Goal: Communication & Community: Answer question/provide support

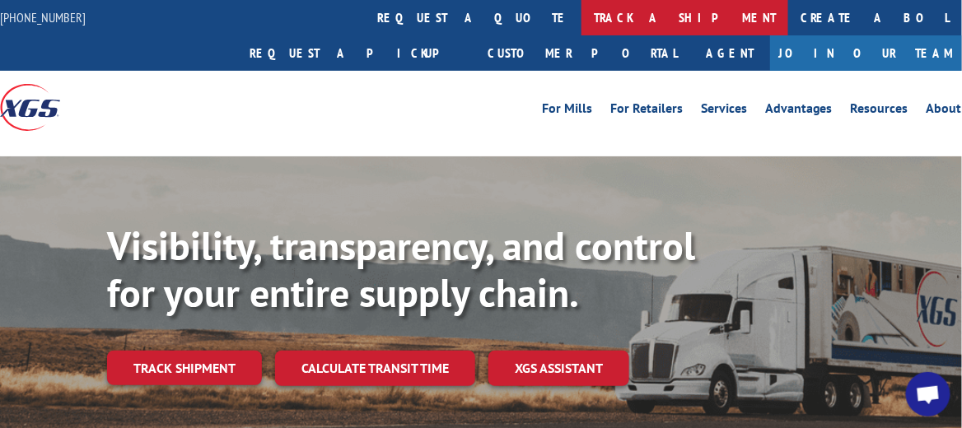
click at [582, 14] on link "track a shipment" at bounding box center [685, 17] width 207 height 35
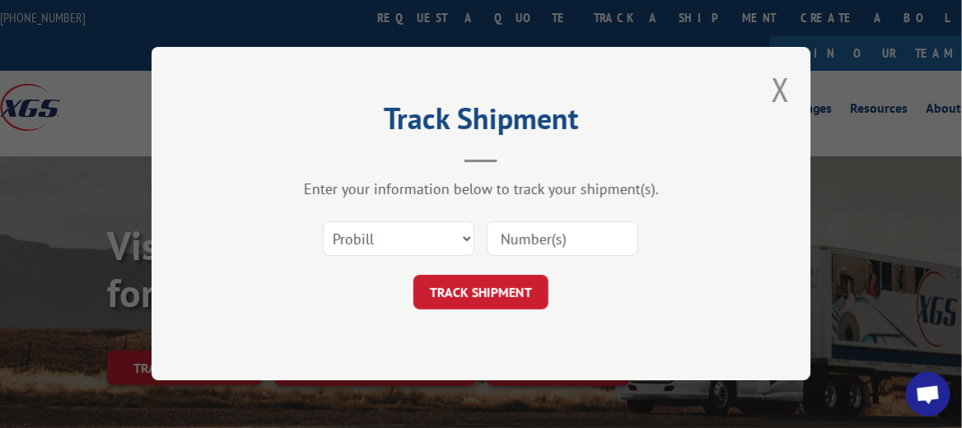
paste input "17474178"
type input "17474178"
click at [513, 288] on button "TRACK SHIPMENT" at bounding box center [481, 293] width 135 height 35
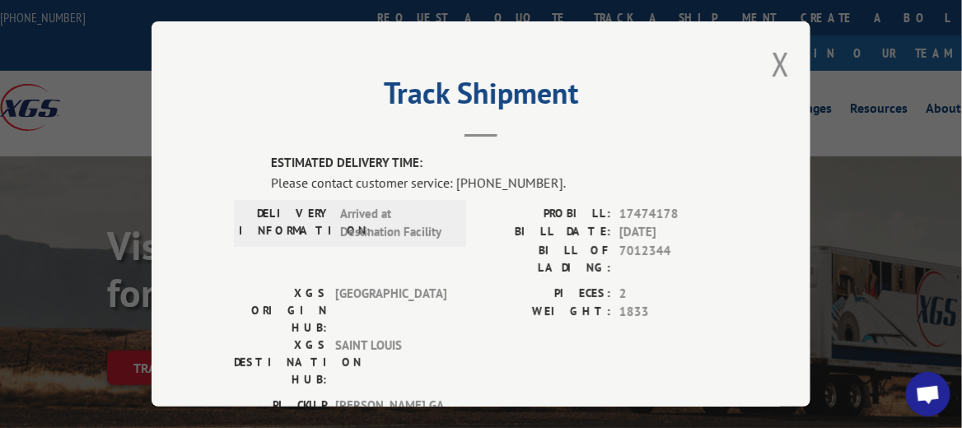
click at [932, 390] on span "Open chat" at bounding box center [929, 396] width 26 height 21
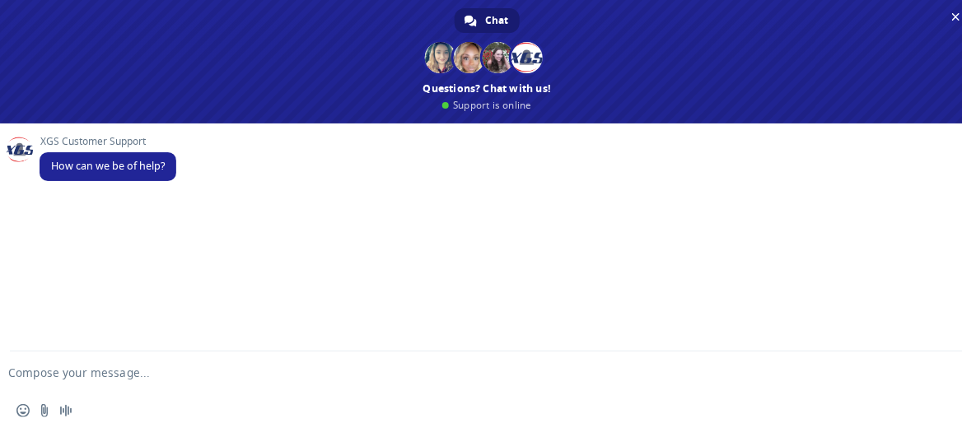
drag, startPoint x: 494, startPoint y: 22, endPoint x: 396, endPoint y: 293, distance: 288.0
click at [475, 273] on div "Chat [PERSON_NAME] Ashlee [PERSON_NAME] And 7 more Questions? Chat with us! Sup…" at bounding box center [487, 214] width 975 height 429
paste textarea "17474178"
type textarea "17474178- just checking back to see if you have a delivery appt yet for this on…"
click at [941, 371] on span "Send" at bounding box center [946, 373] width 12 height 12
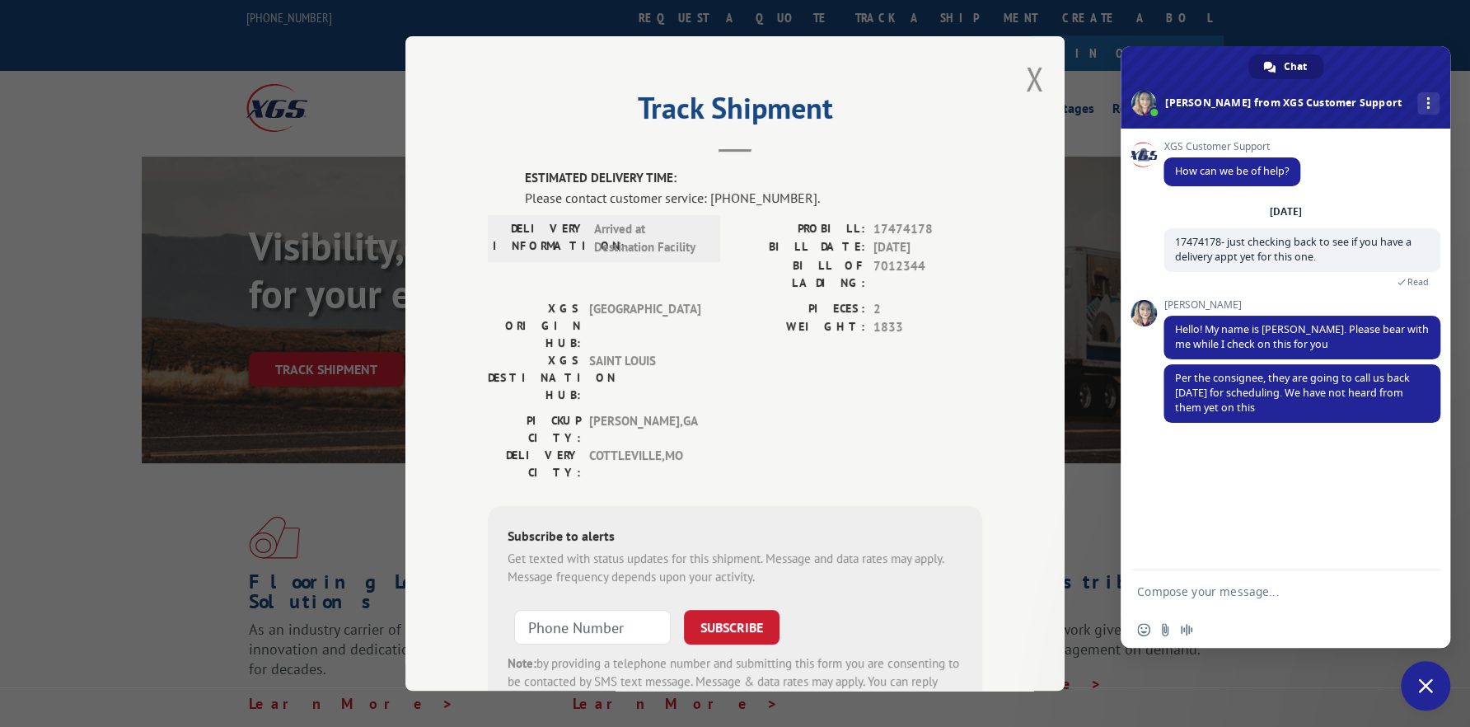
click at [962, 428] on textarea "Compose your message..." at bounding box center [1267, 591] width 260 height 15
type textarea "ok, thank you. I sent an email [DATE] to them. Can you tell if there are any st…"
click at [962, 428] on span "Send" at bounding box center [1422, 574] width 12 height 12
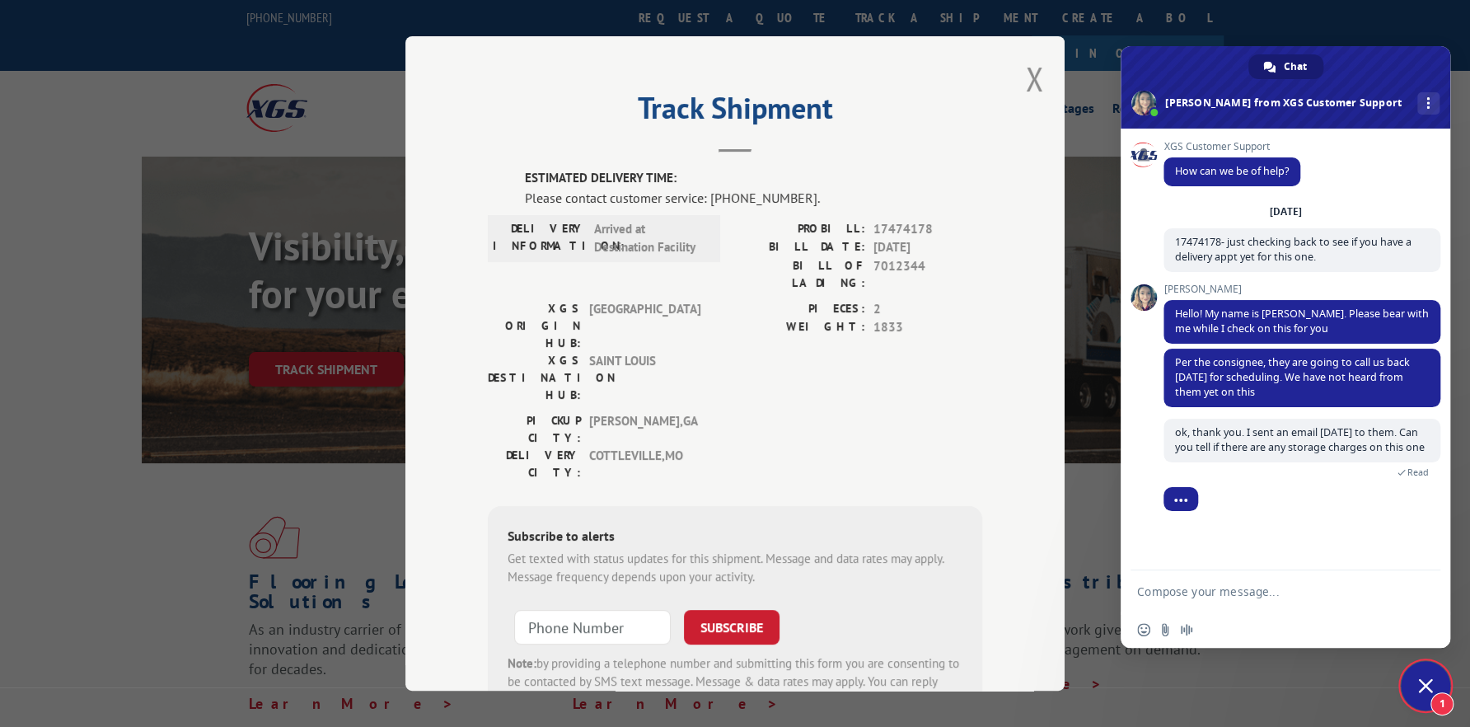
scroll to position [22, 0]
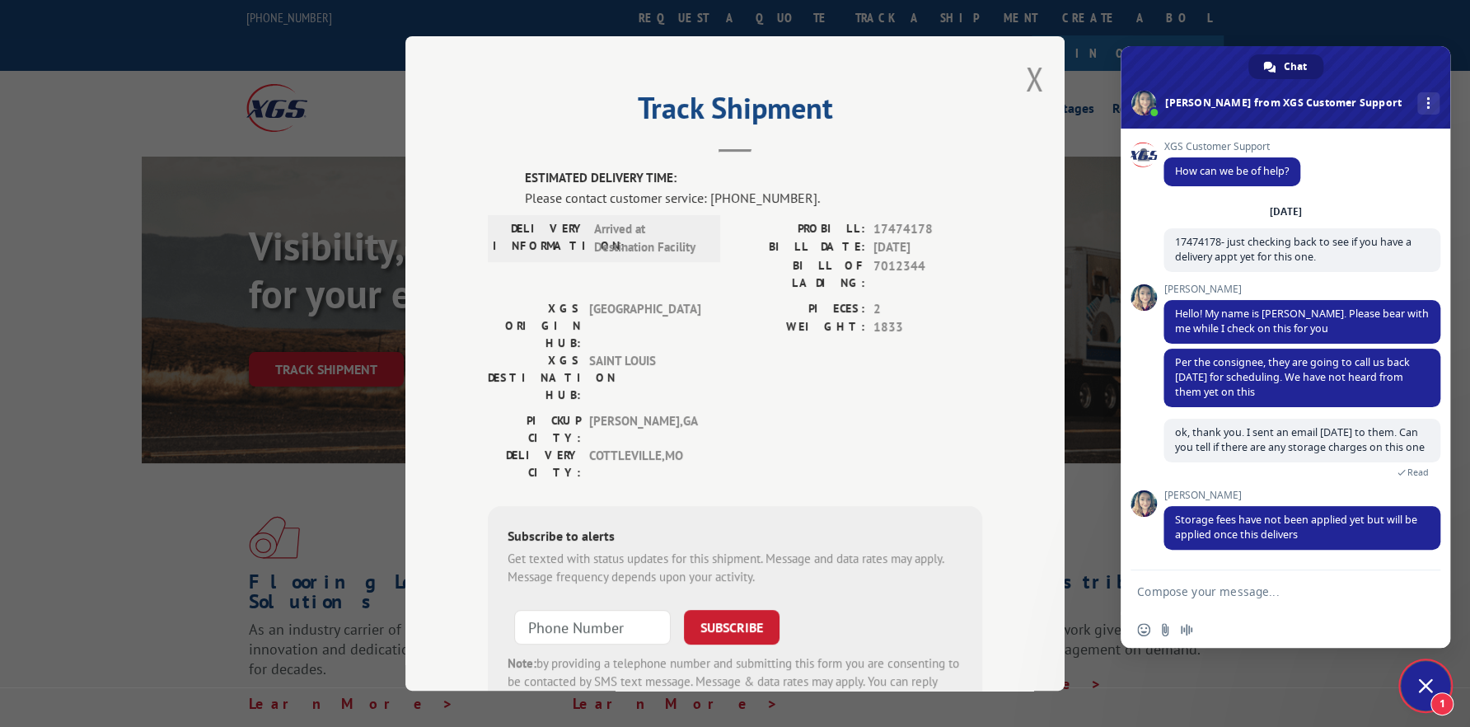
click at [962, 428] on textarea "Compose your message..." at bounding box center [1267, 591] width 260 height 15
type textarea "what is the going rate for stoarge charges"
click at [962, 428] on span "Send" at bounding box center [1422, 591] width 12 height 12
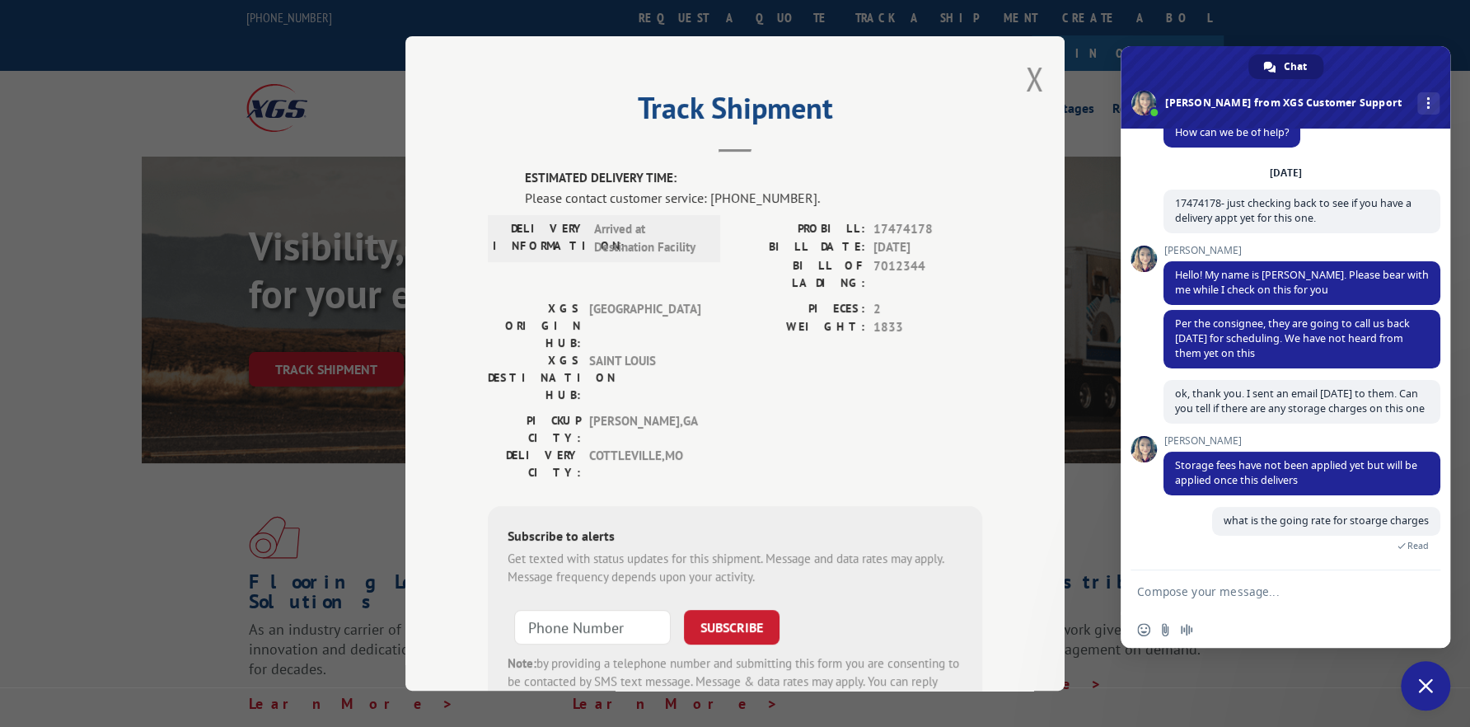
scroll to position [96, 0]
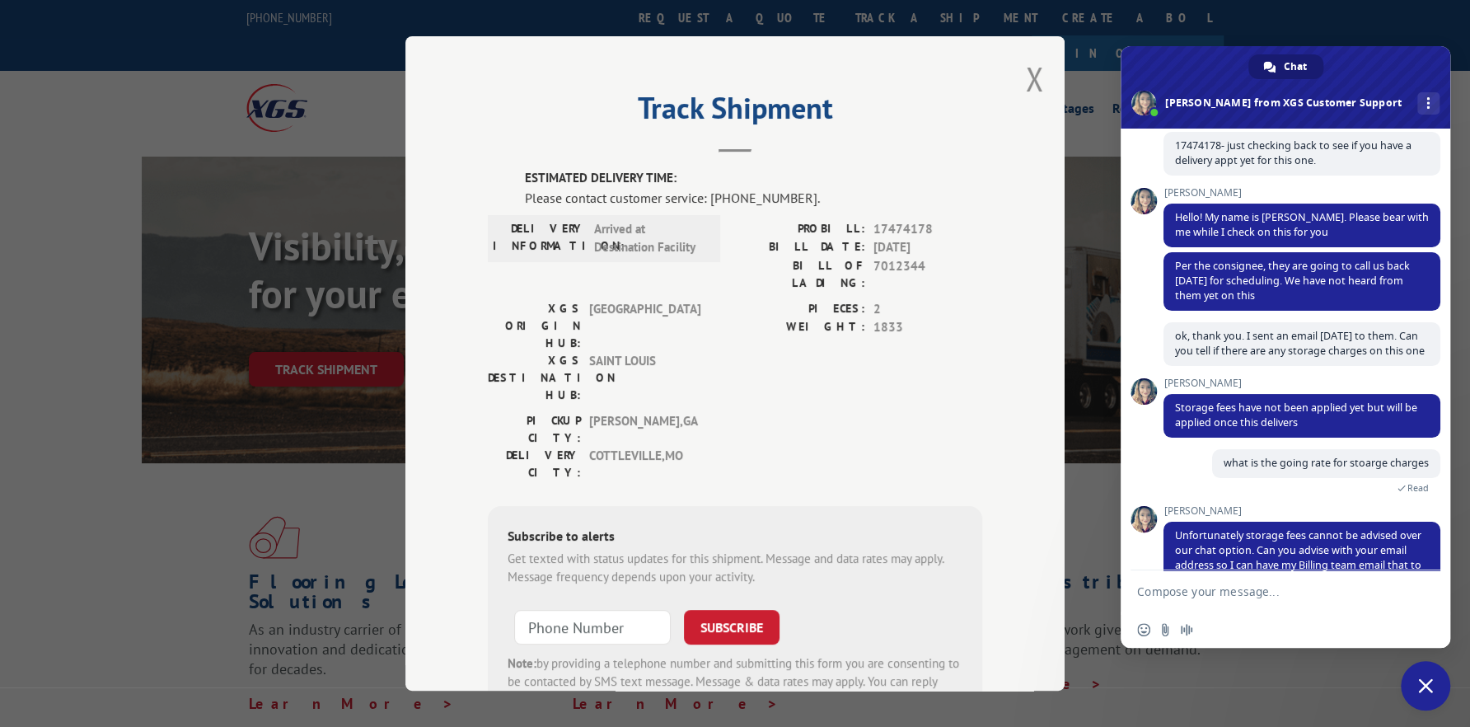
click at [962, 428] on textarea "Compose your message..." at bounding box center [1267, 591] width 260 height 15
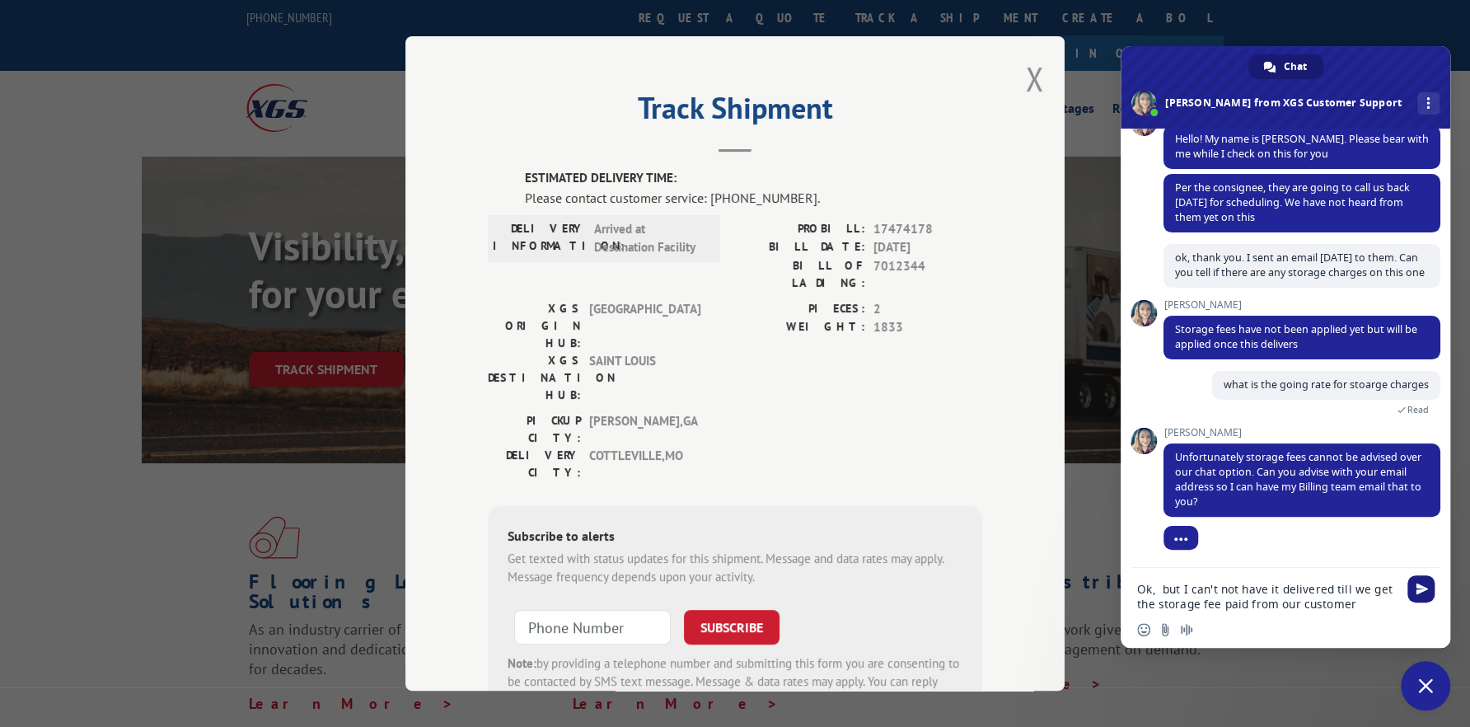
type textarea "Ok, but I can't not have it delivered till we get the storage fee paid from our…"
click at [962, 428] on span "Send" at bounding box center [1422, 589] width 12 height 12
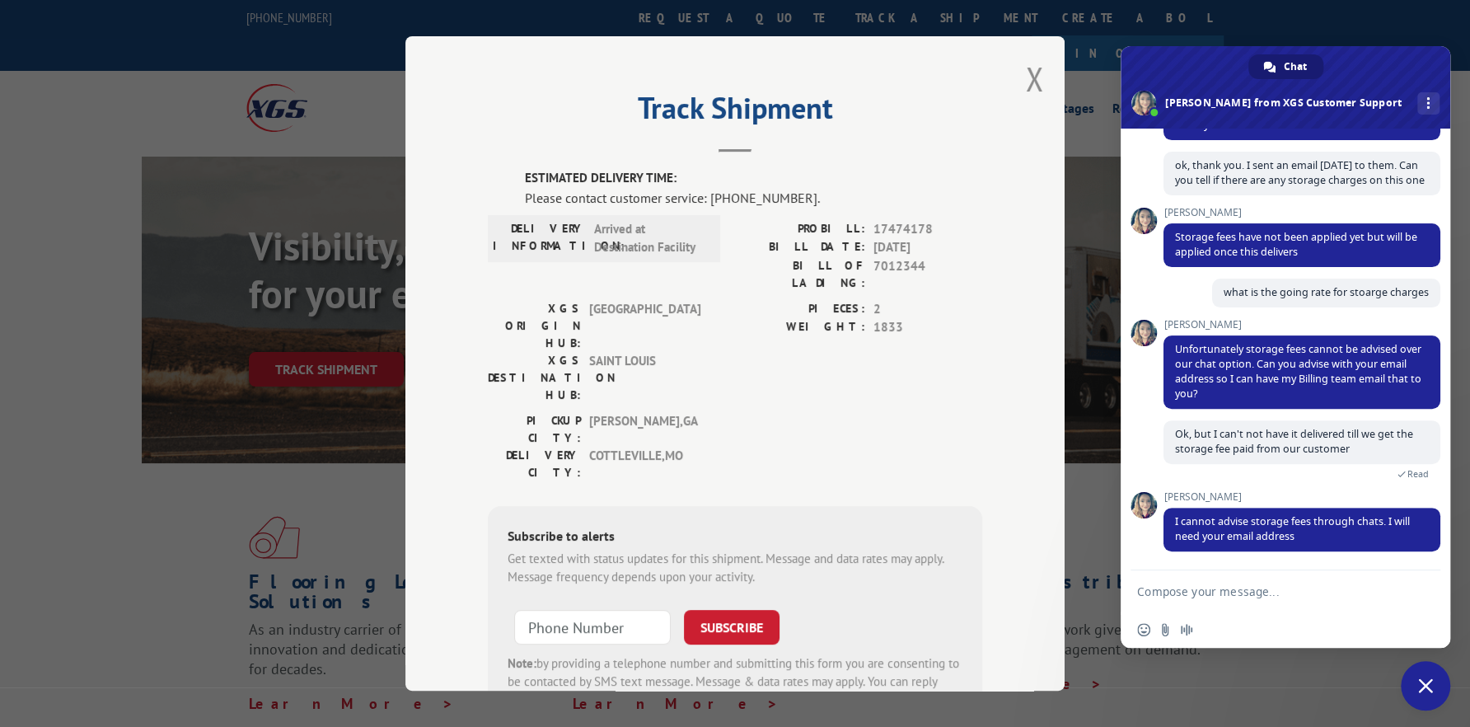
scroll to position [82, 0]
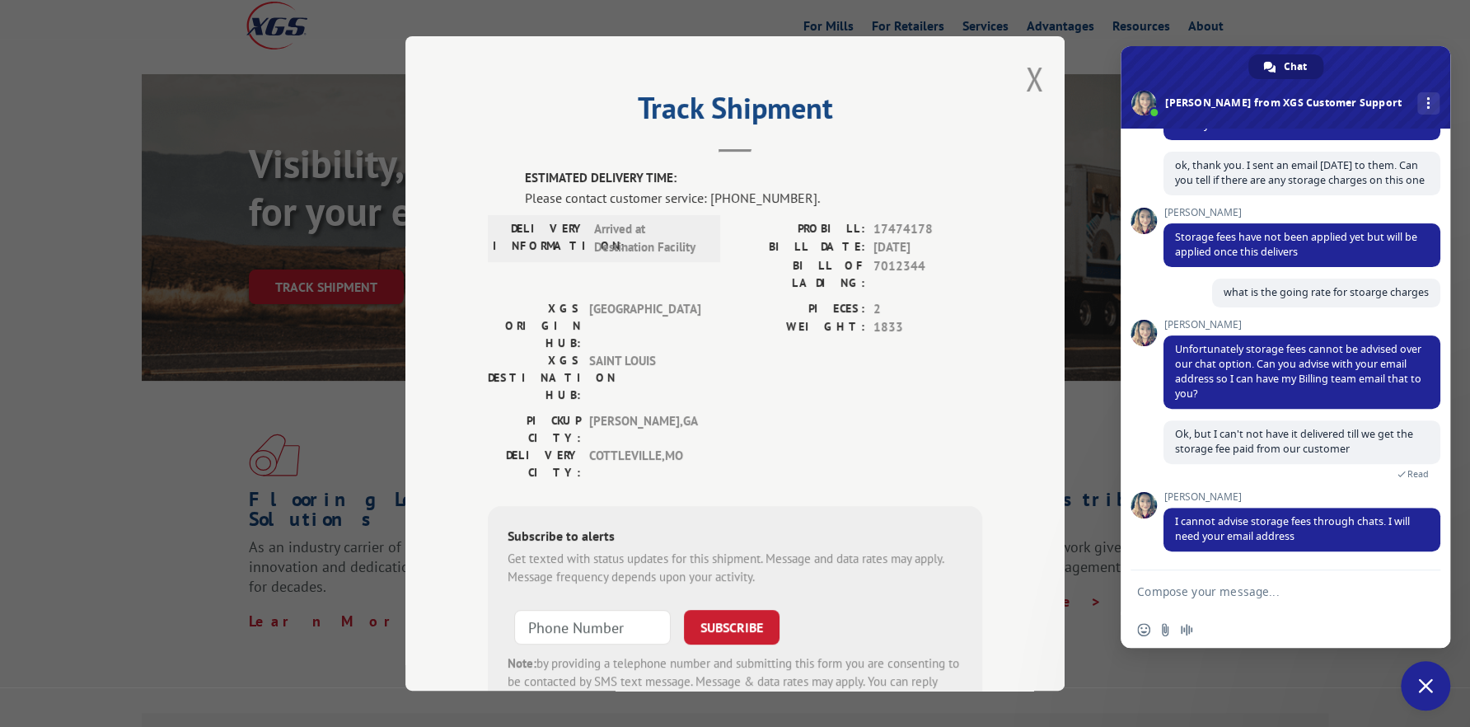
click at [962, 428] on form at bounding box center [1267, 592] width 260 height 44
click at [962, 428] on textarea "Compose your message..." at bounding box center [1267, 591] width 260 height 15
type textarea "[PERSON_NAME]@spsurfacing.org- Thank you"
click at [962, 428] on span "Send" at bounding box center [1422, 591] width 12 height 12
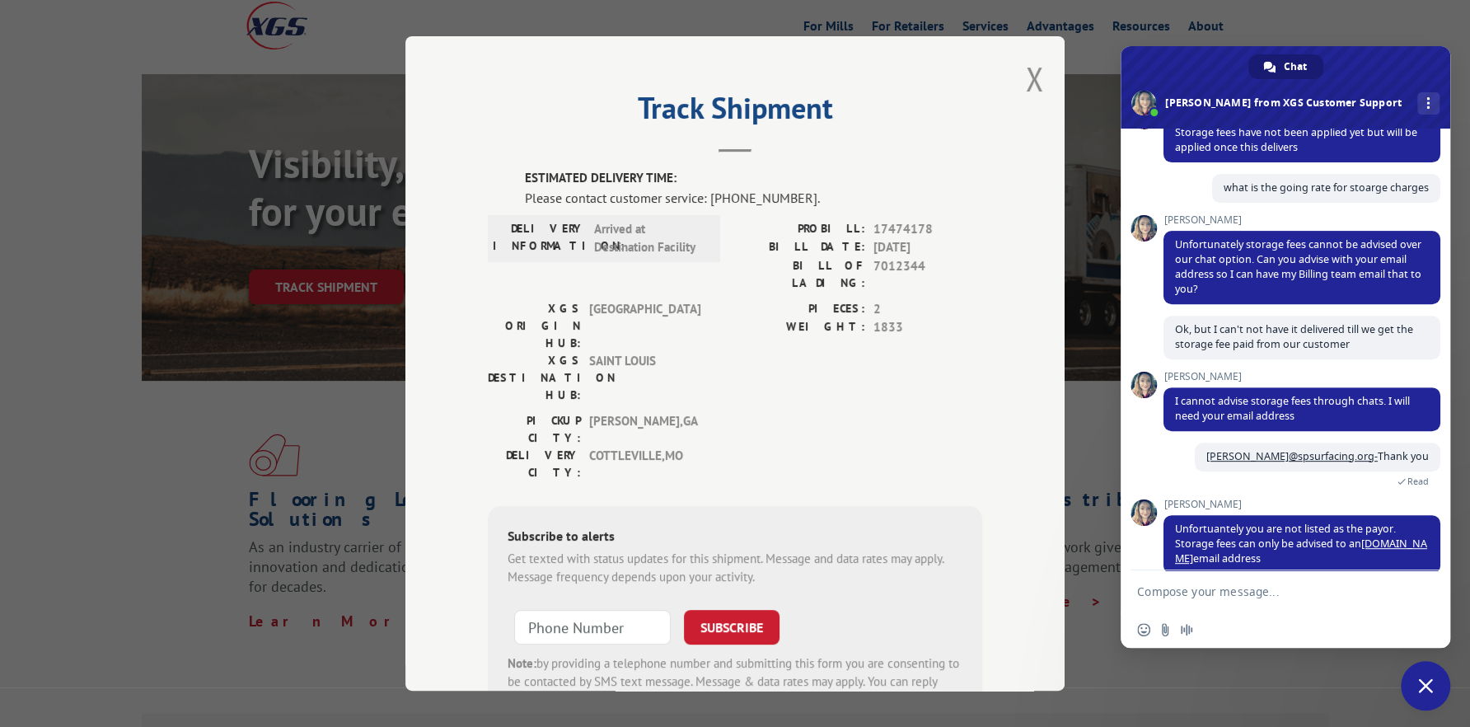
scroll to position [429, 0]
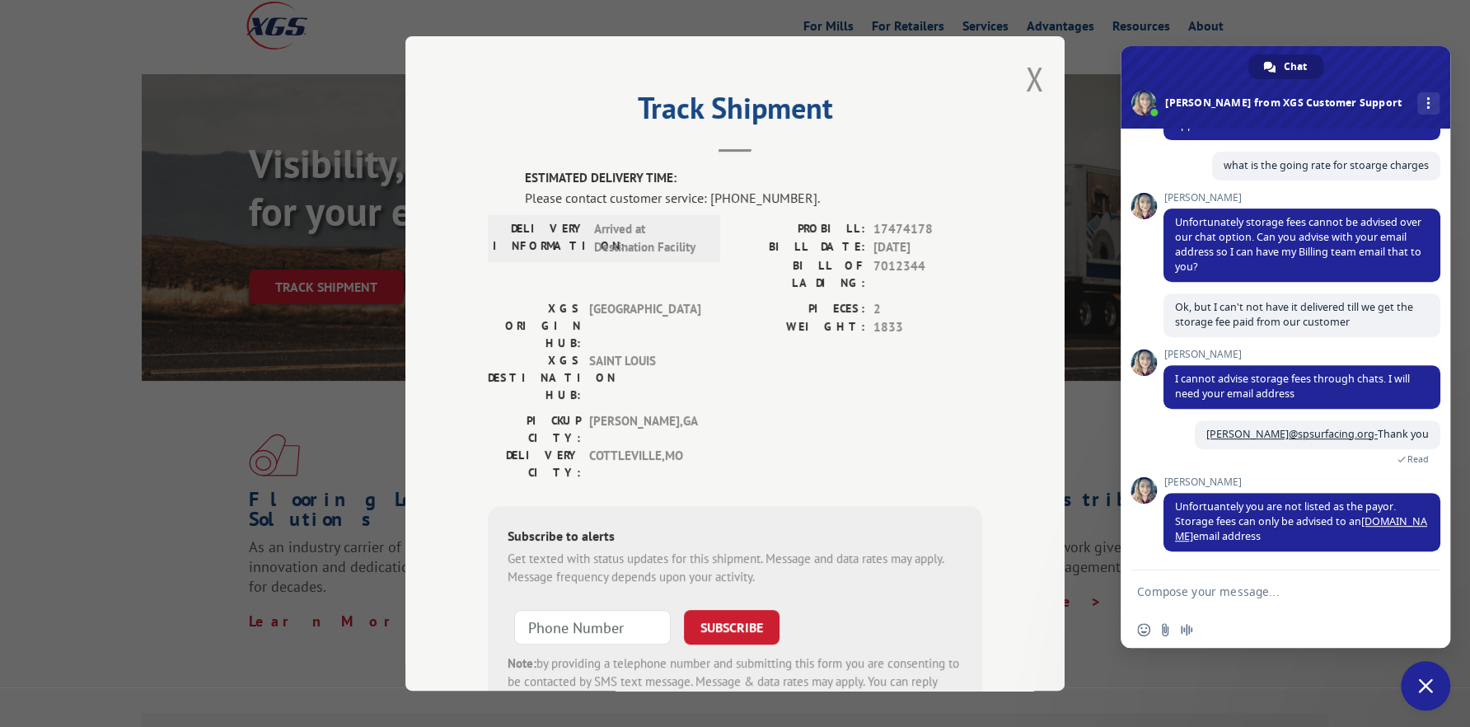
click at [962, 428] on textarea "Compose your message..." at bounding box center [1267, 591] width 260 height 15
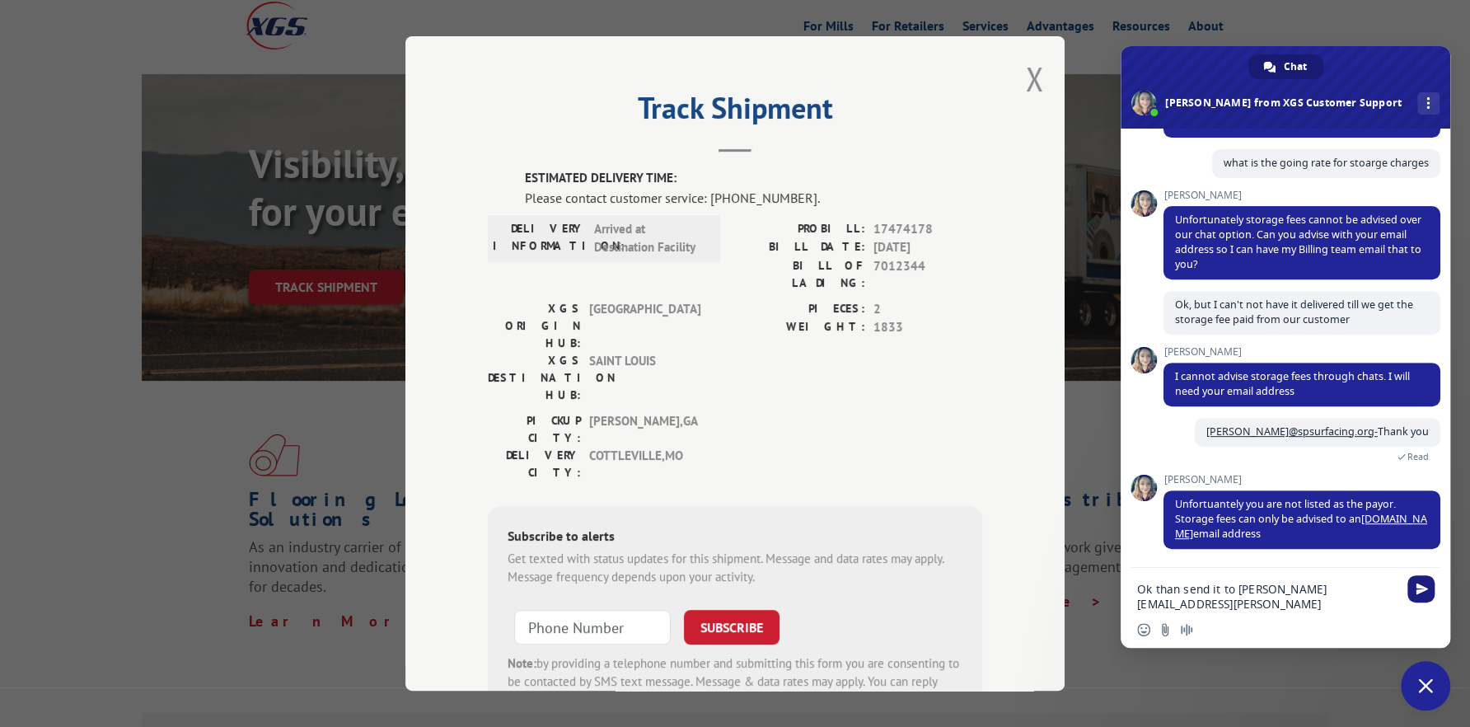
type textarea "Ok than send it to [PERSON_NAME][EMAIL_ADDRESS][PERSON_NAME][DOMAIN_NAME]"
click at [962, 428] on span "Send" at bounding box center [1422, 589] width 12 height 12
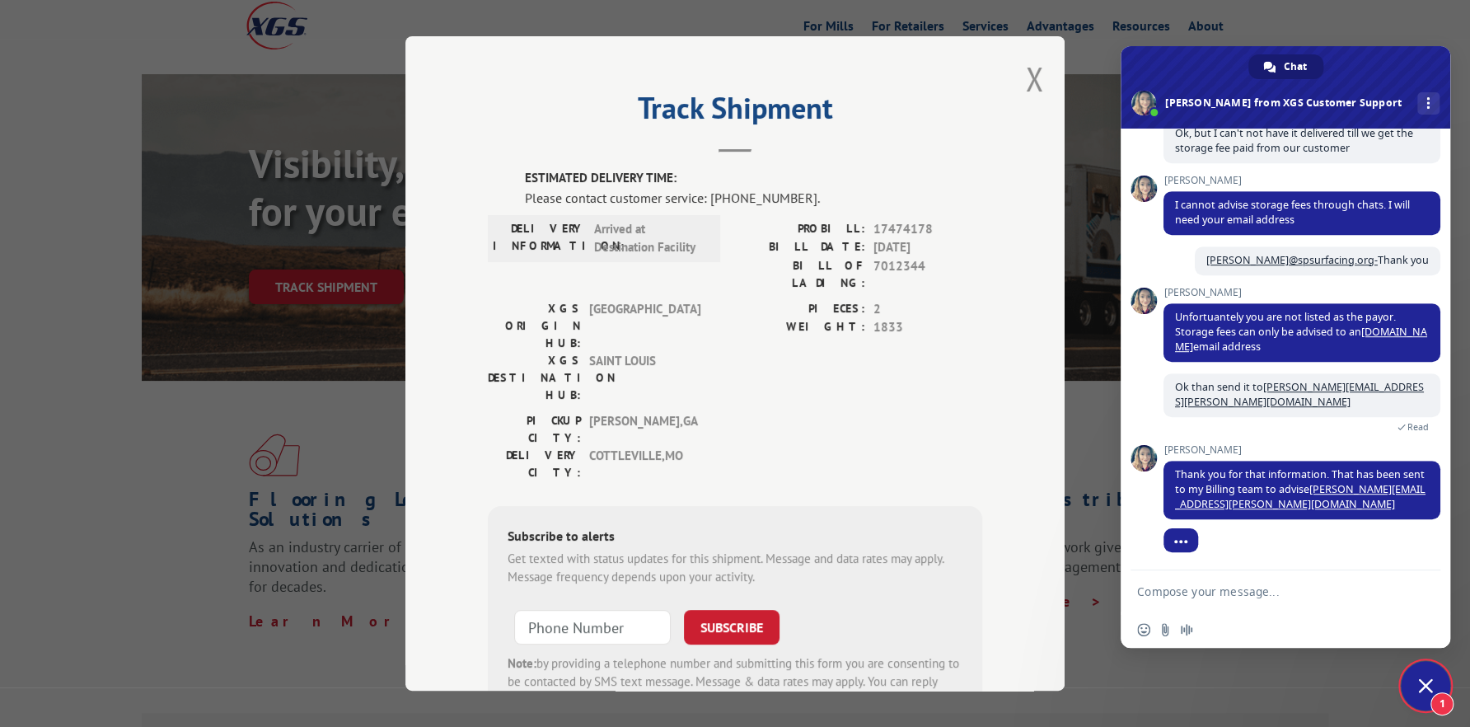
scroll to position [606, 0]
click at [962, 428] on textarea "Compose your message..." at bounding box center [1267, 591] width 260 height 15
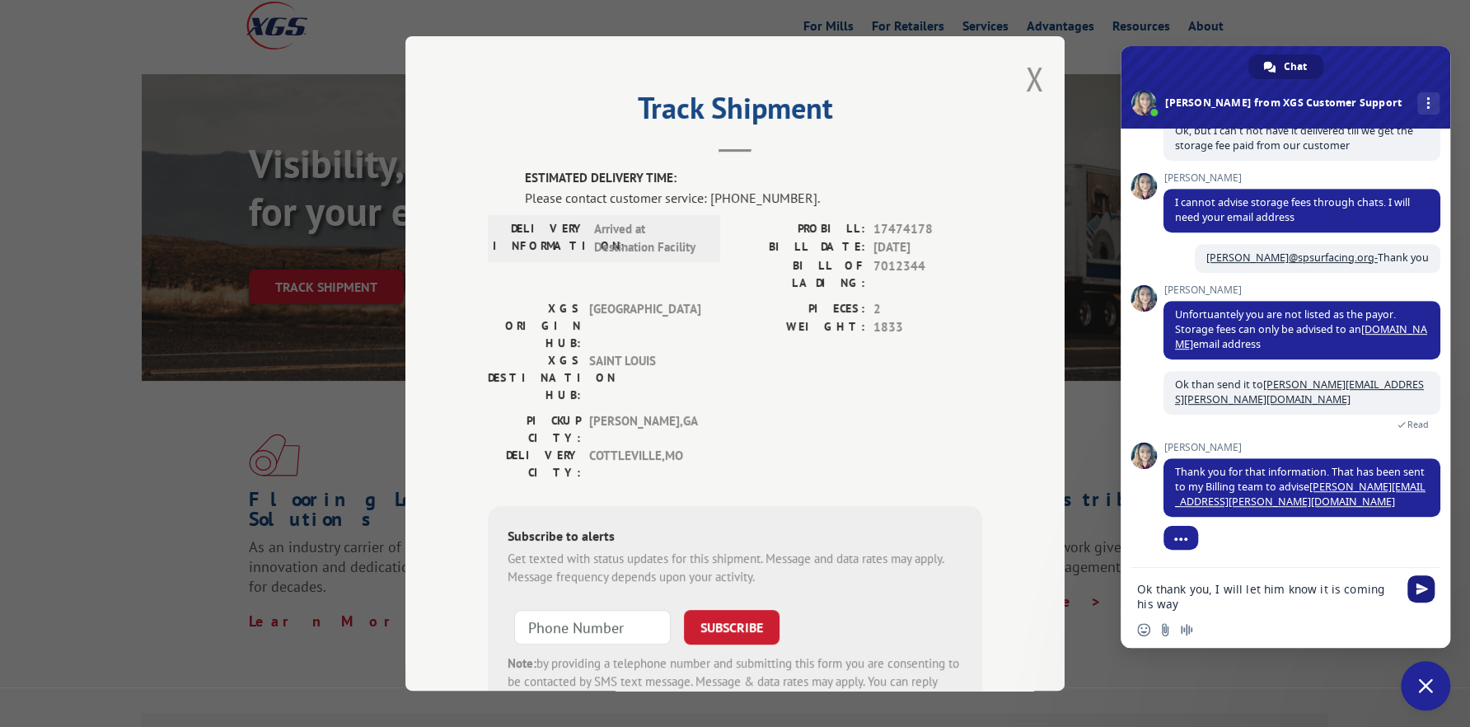
type textarea "Ok thank you, I will let him know it is coming his way"
click at [962, 428] on span "Send" at bounding box center [1422, 589] width 12 height 12
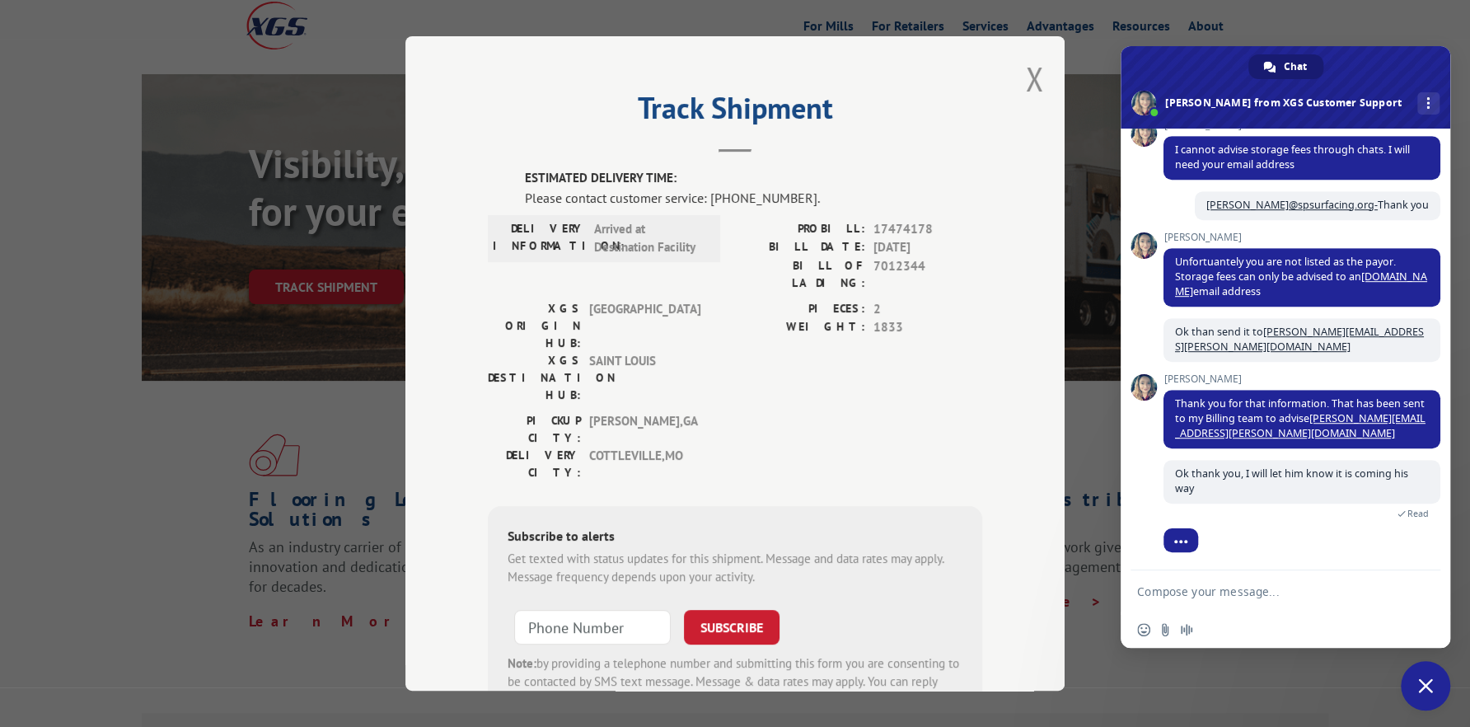
scroll to position [704, 0]
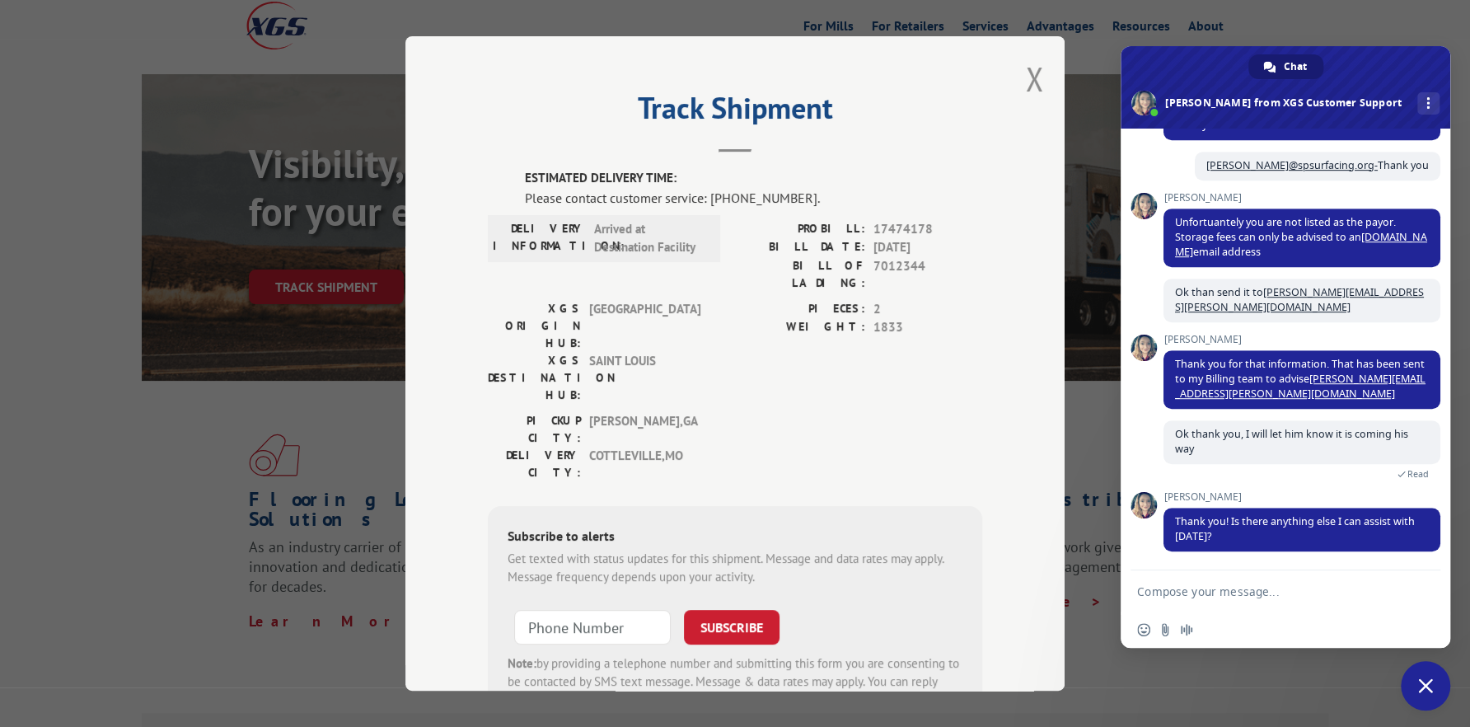
click at [962, 428] on span "Close chat" at bounding box center [1425, 685] width 49 height 49
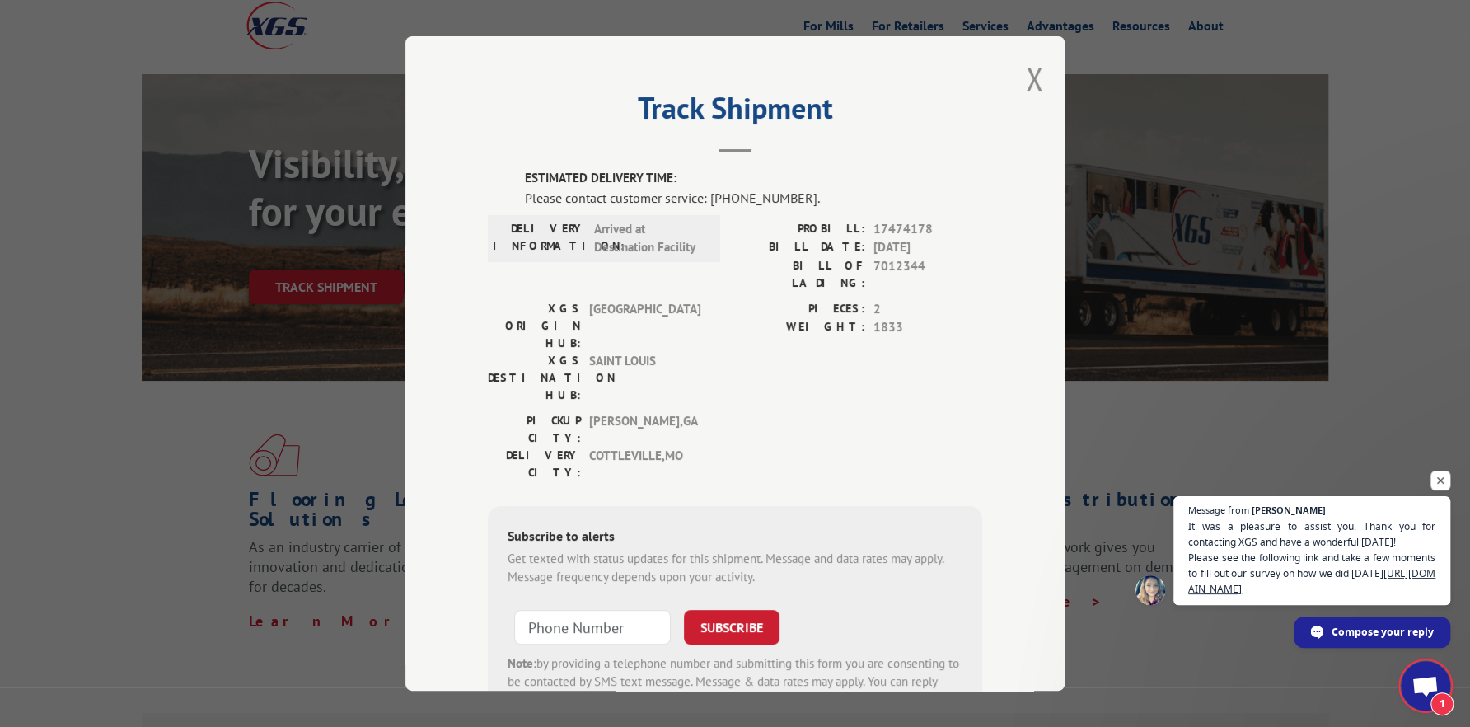
scroll to position [802, 0]
click at [962, 77] on button "Close modal" at bounding box center [1035, 79] width 18 height 44
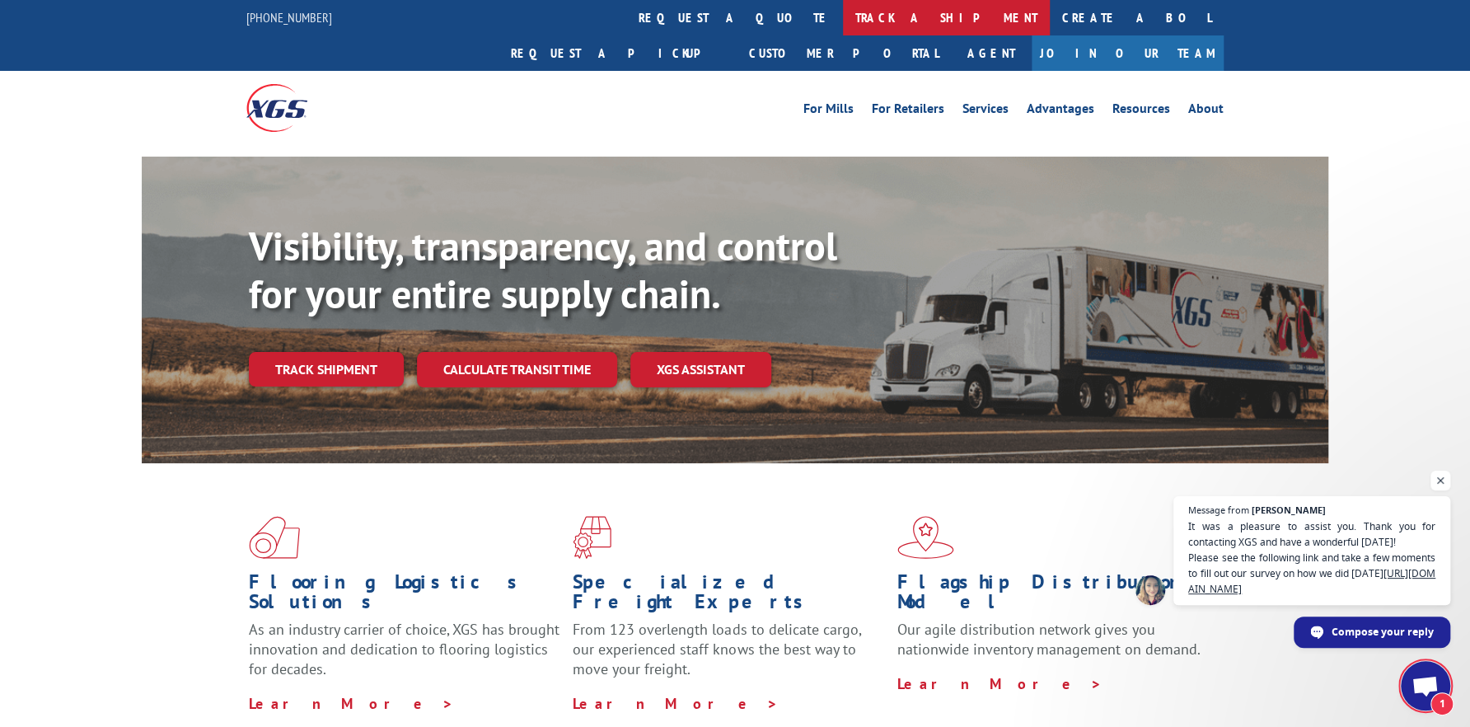
click at [843, 15] on link "track a shipment" at bounding box center [946, 17] width 207 height 35
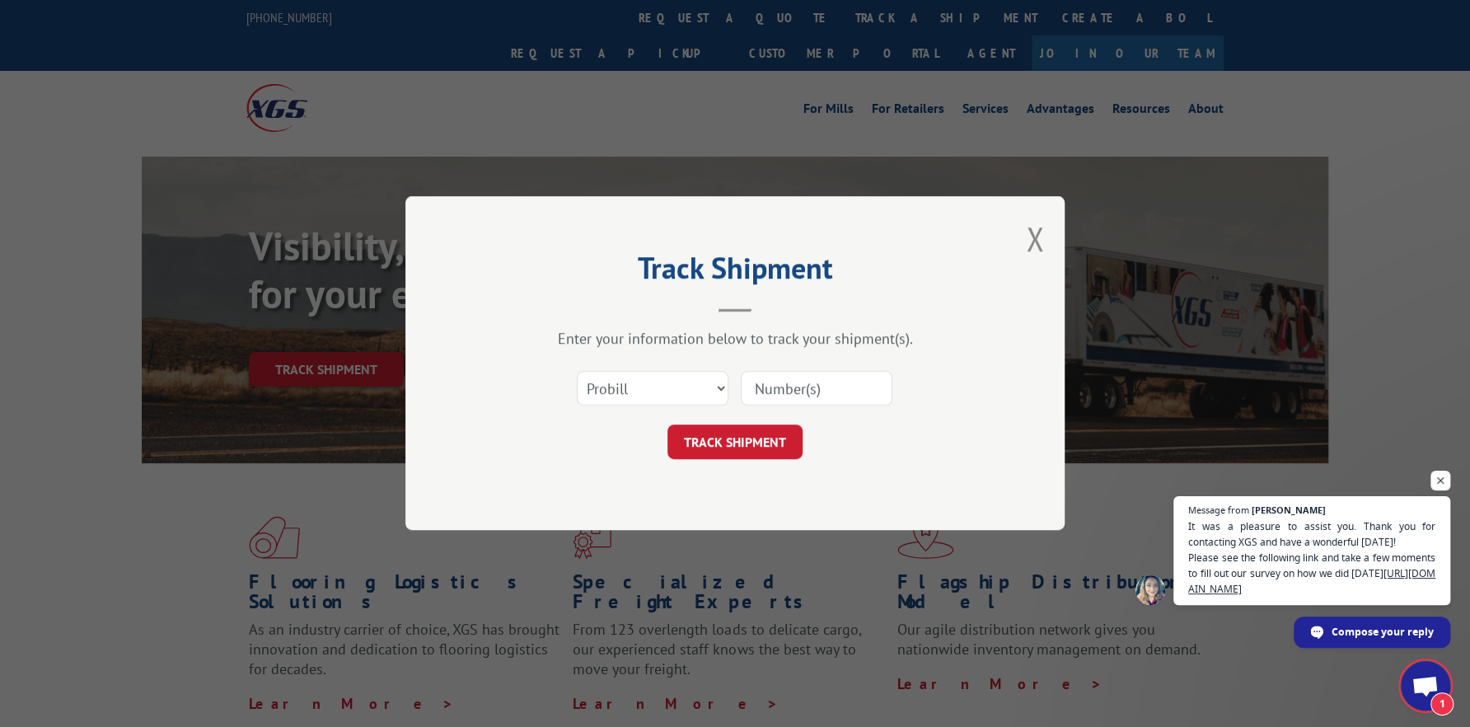
paste input "17477538"
type input "17477538"
click at [760, 428] on button "TRACK SHIPMENT" at bounding box center [734, 442] width 135 height 35
